Goal: Task Accomplishment & Management: Manage account settings

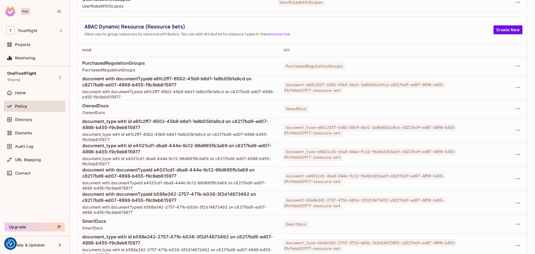
scroll to position [110, 0]
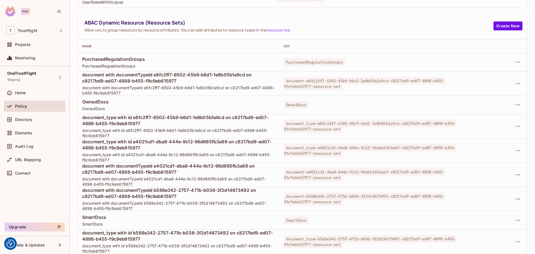
click at [511, 237] on div at bounding box center [501, 241] width 41 height 9
click at [519, 242] on td at bounding box center [501, 241] width 50 height 24
click at [516, 240] on icon "button" at bounding box center [517, 241] width 7 height 7
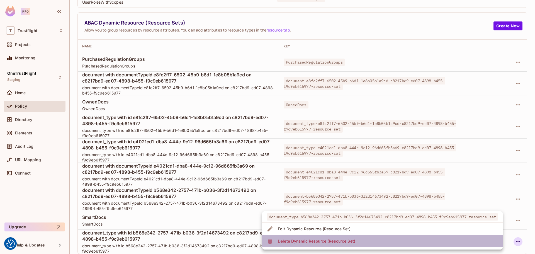
click at [361, 240] on li "Delete Dynamic Resource (Resource Set)" at bounding box center [382, 241] width 240 height 12
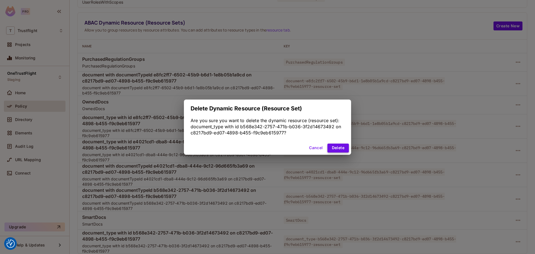
click at [344, 148] on button "Delete" at bounding box center [337, 147] width 21 height 9
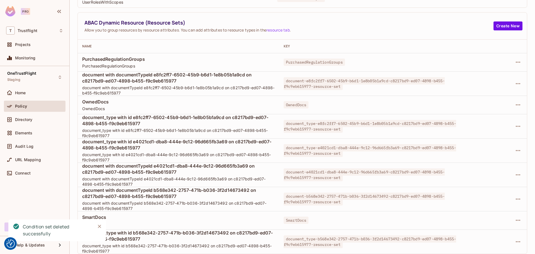
scroll to position [86, 0]
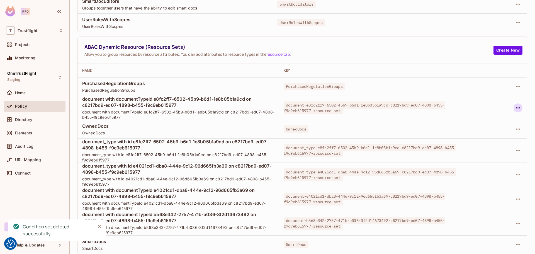
click at [516, 108] on button "button" at bounding box center [517, 107] width 9 height 9
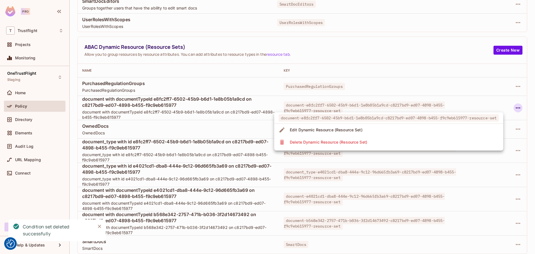
click at [386, 146] on li "Delete Dynamic Resource (Resource Set)" at bounding box center [388, 142] width 229 height 12
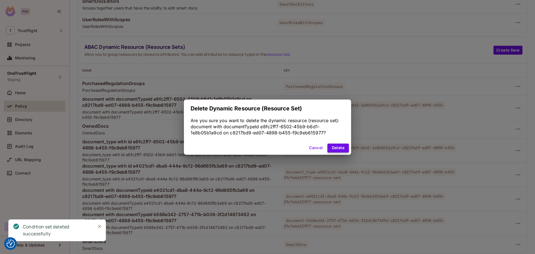
click at [329, 146] on button "Delete" at bounding box center [337, 147] width 21 height 9
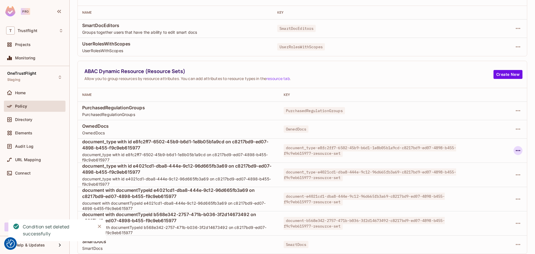
scroll to position [62, 0]
click at [517, 150] on button "button" at bounding box center [517, 150] width 9 height 9
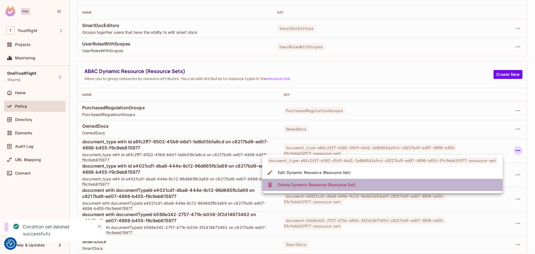
click at [388, 186] on li "Delete Dynamic Resource (Resource Set)" at bounding box center [382, 184] width 240 height 12
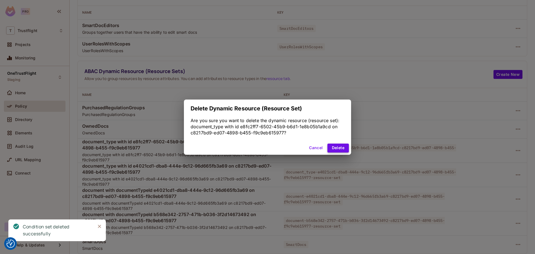
click at [346, 147] on button "Delete" at bounding box center [337, 147] width 21 height 9
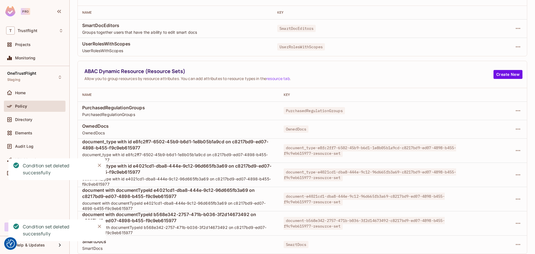
scroll to position [38, 0]
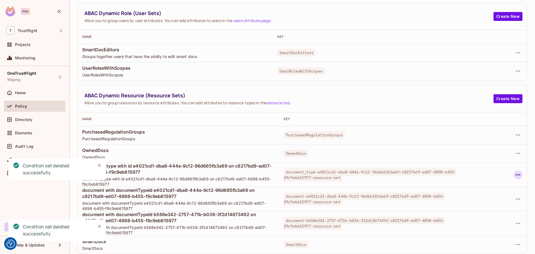
click at [514, 175] on icon "button" at bounding box center [517, 174] width 7 height 7
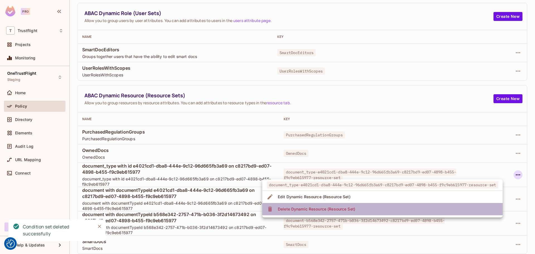
click at [402, 210] on li "Delete Dynamic Resource (Resource Set)" at bounding box center [382, 209] width 240 height 12
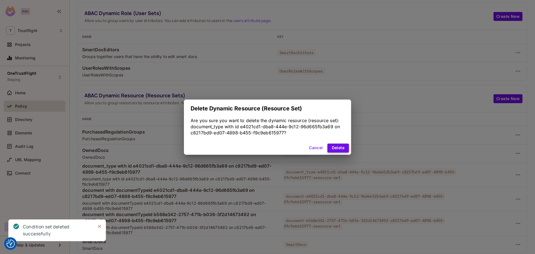
click at [346, 149] on button "Delete" at bounding box center [337, 147] width 21 height 9
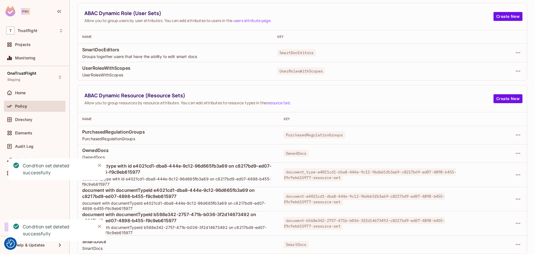
scroll to position [13, 0]
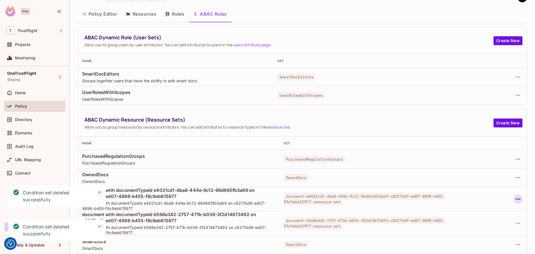
click at [516, 198] on icon "button" at bounding box center [517, 198] width 7 height 7
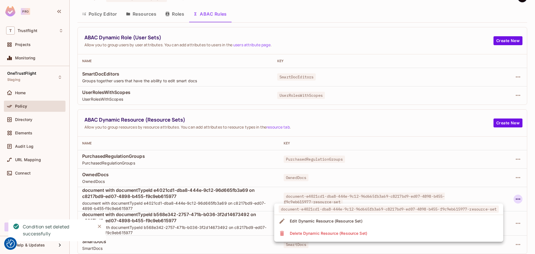
click at [371, 233] on li "Delete Dynamic Resource (Resource Set)" at bounding box center [388, 233] width 229 height 12
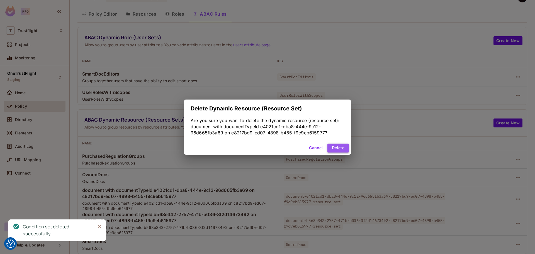
click at [341, 144] on button "Delete" at bounding box center [337, 147] width 21 height 9
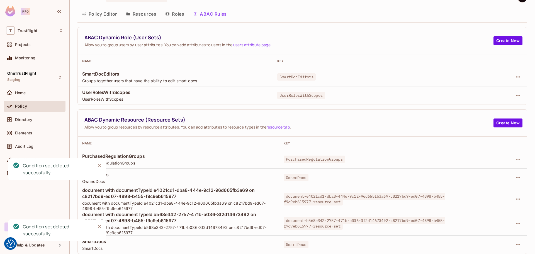
scroll to position [0, 0]
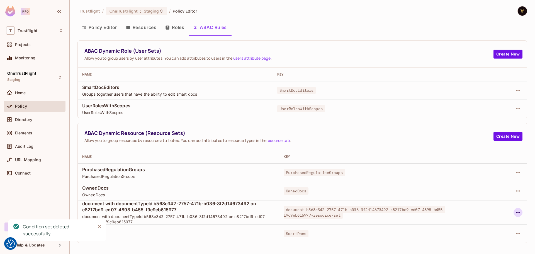
click at [514, 211] on icon "button" at bounding box center [517, 212] width 7 height 7
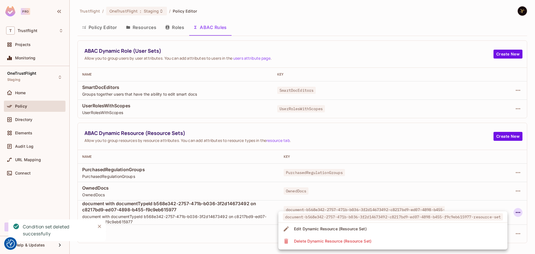
click at [365, 235] on li "Delete Dynamic Resource (Resource Set)" at bounding box center [392, 241] width 229 height 12
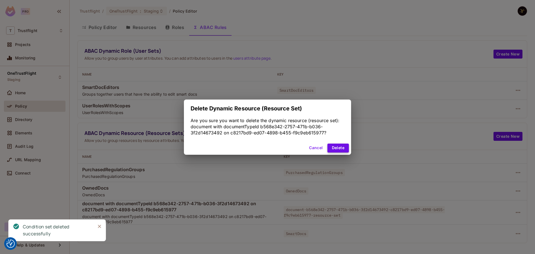
click at [337, 148] on button "Delete" at bounding box center [337, 147] width 21 height 9
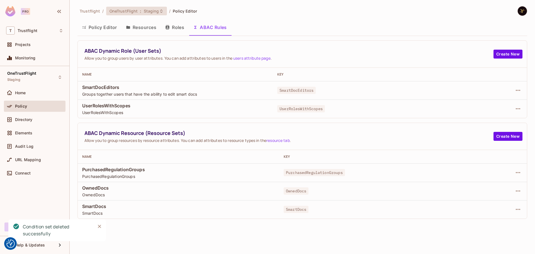
click at [144, 10] on span "Staging" at bounding box center [151, 10] width 15 height 5
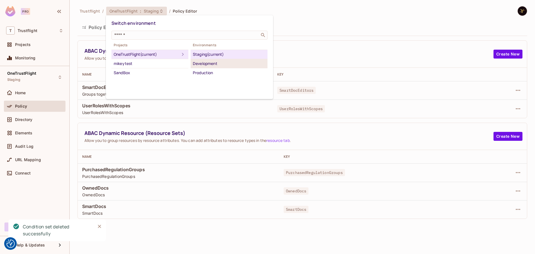
click at [218, 61] on div "Development" at bounding box center [229, 63] width 72 height 7
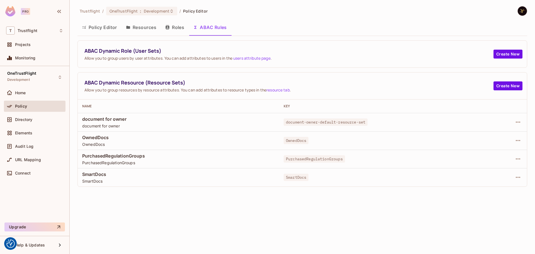
click at [171, 25] on button "Roles" at bounding box center [175, 27] width 28 height 14
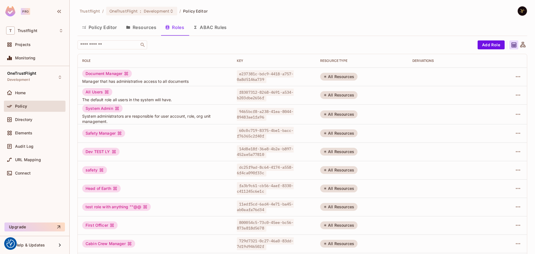
click at [153, 27] on button "Resources" at bounding box center [140, 27] width 39 height 14
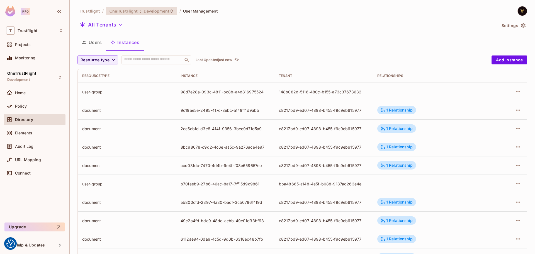
click at [165, 10] on span "Development" at bounding box center [157, 10] width 26 height 5
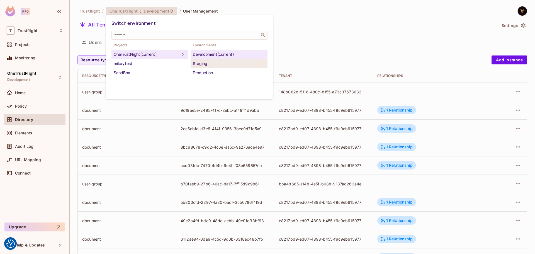
click at [210, 67] on div "Staging" at bounding box center [229, 63] width 72 height 7
